Goal: Transaction & Acquisition: Obtain resource

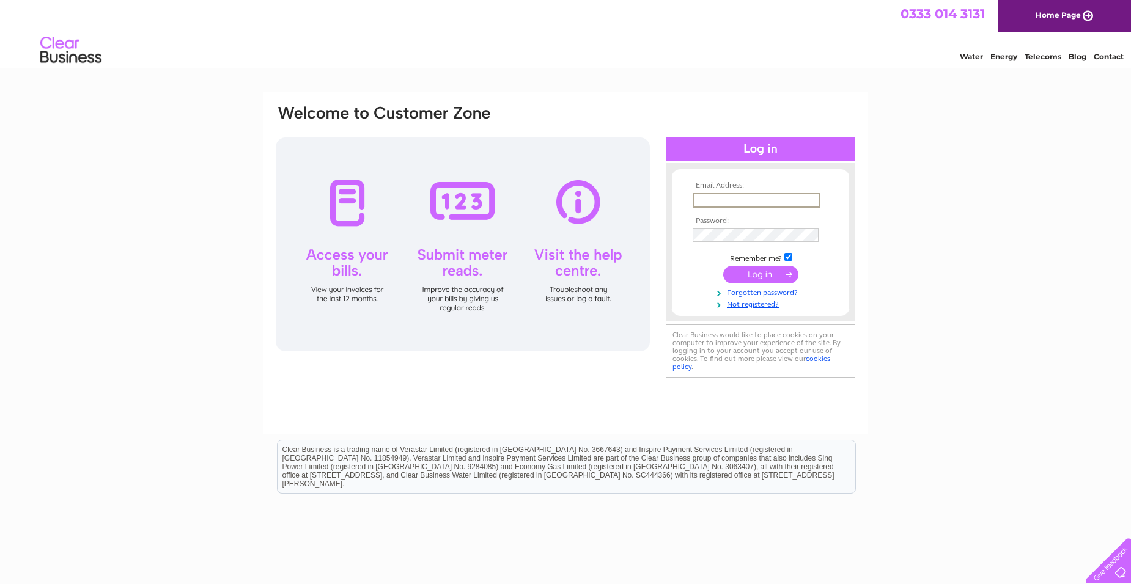
drag, startPoint x: 722, startPoint y: 197, endPoint x: 725, endPoint y: 202, distance: 6.3
click at [722, 197] on input "text" at bounding box center [756, 200] width 127 height 15
type input "craig@jandrelectricalhalifax.co.uk"
click at [766, 267] on input "submit" at bounding box center [760, 273] width 75 height 17
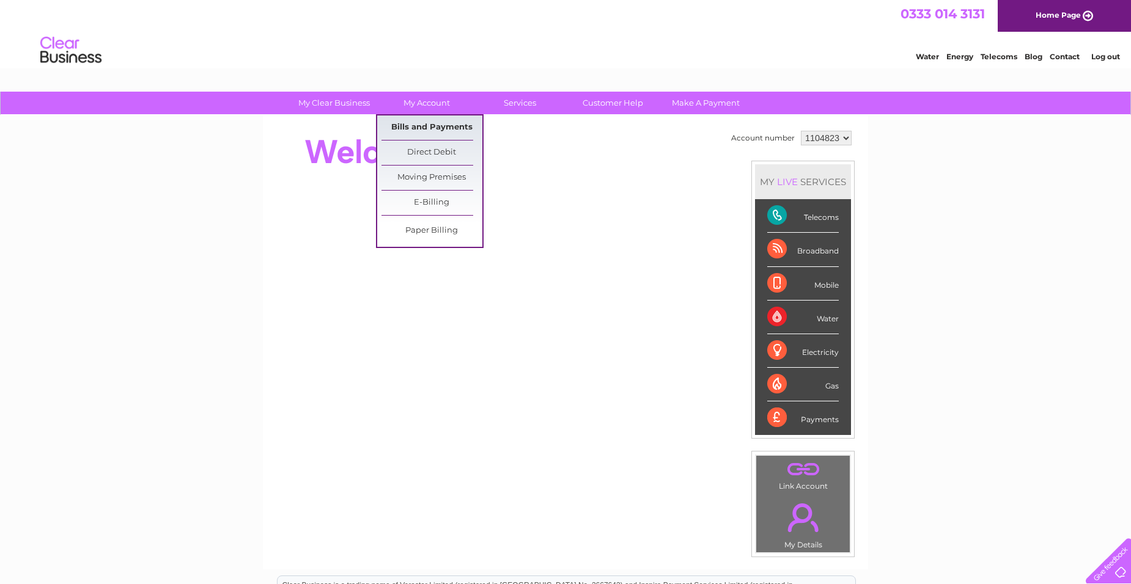
click at [430, 124] on link "Bills and Payments" at bounding box center [431, 128] width 101 height 24
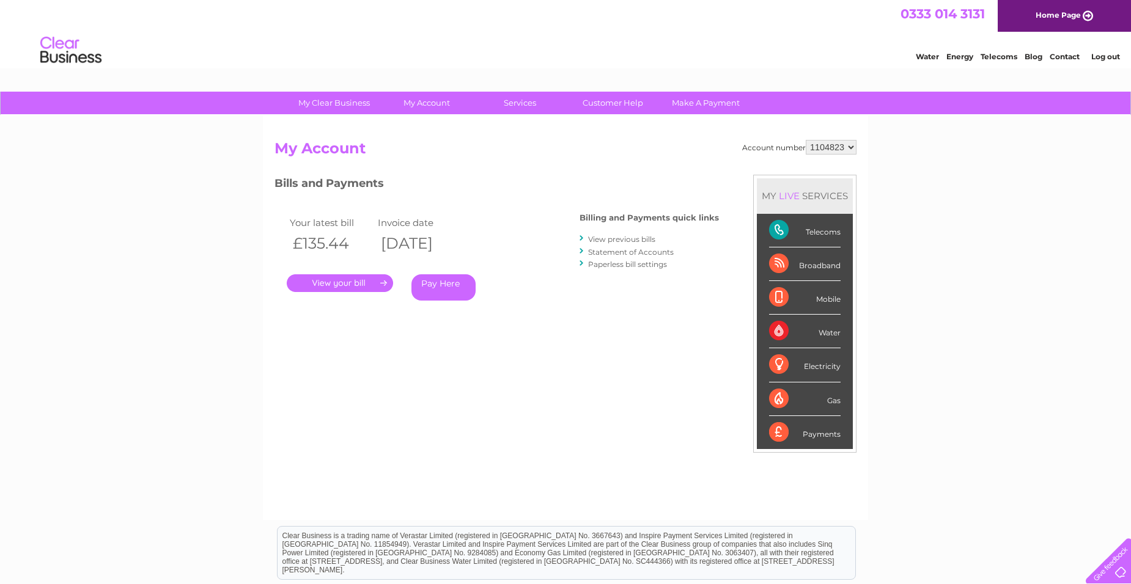
click at [361, 284] on link "." at bounding box center [340, 283] width 106 height 18
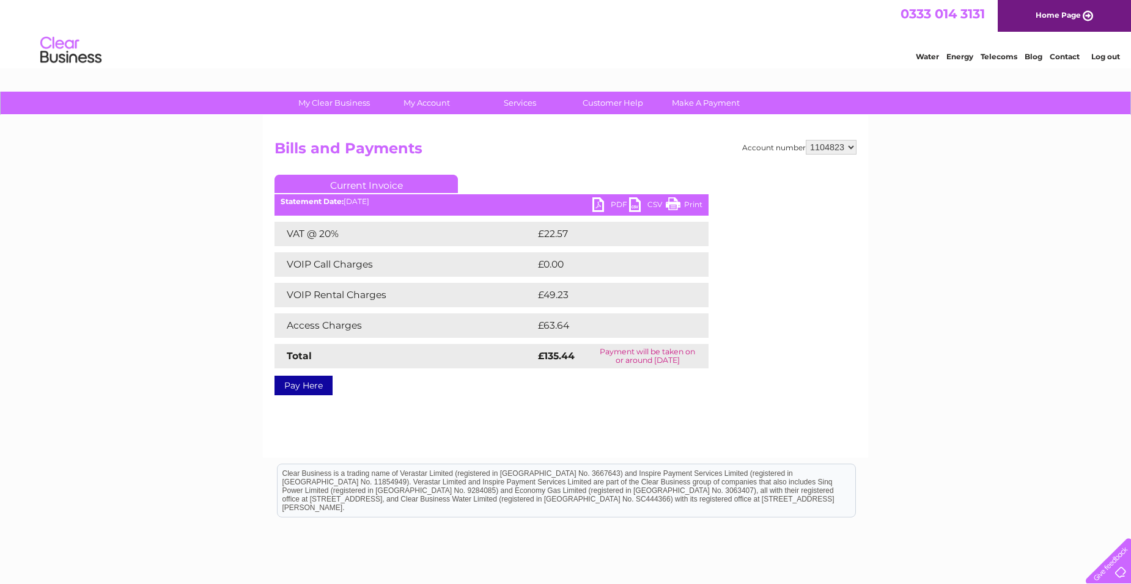
click at [611, 208] on link "PDF" at bounding box center [610, 206] width 37 height 18
